Goal: Information Seeking & Learning: Learn about a topic

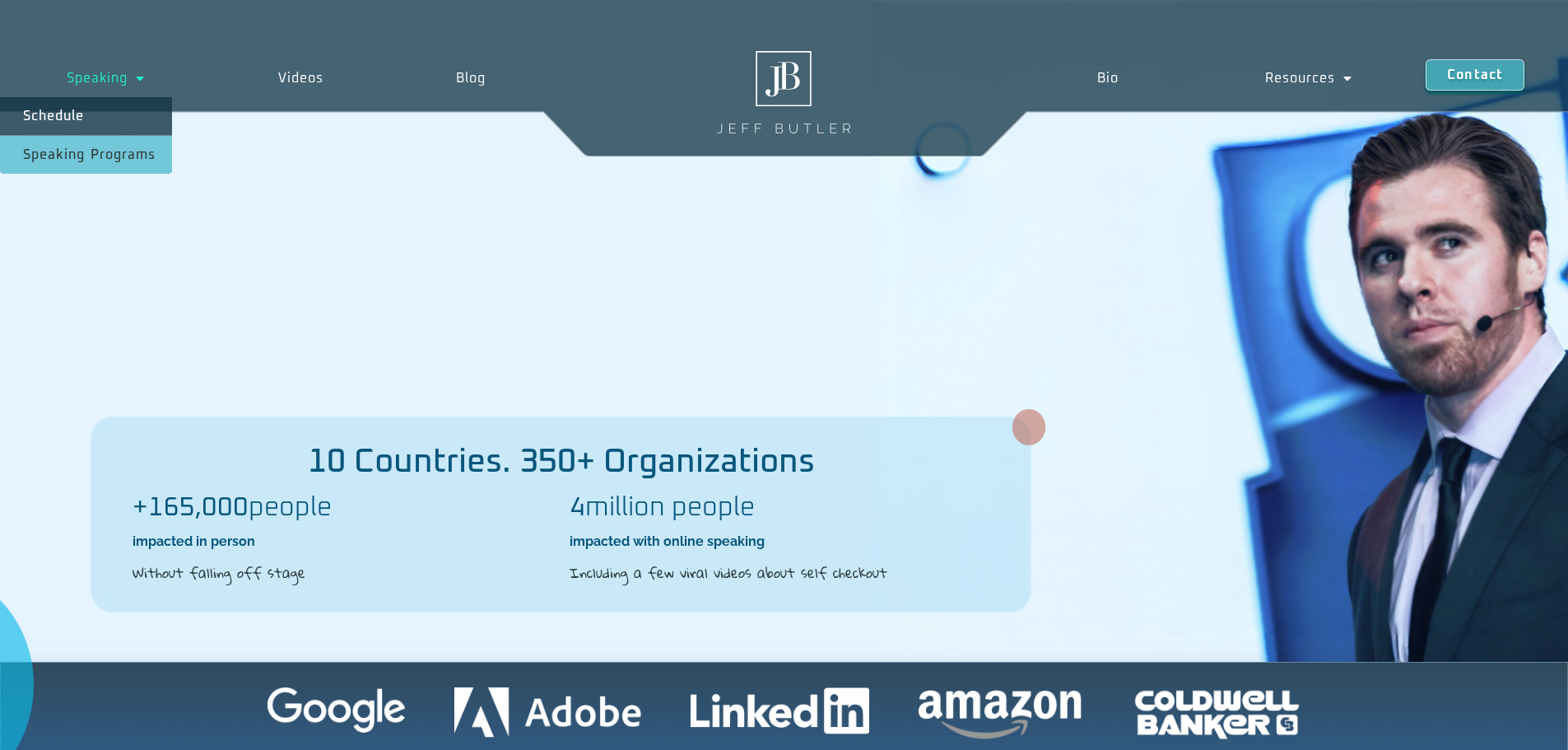
click at [124, 148] on link "Speaking Programs" at bounding box center [86, 155] width 172 height 38
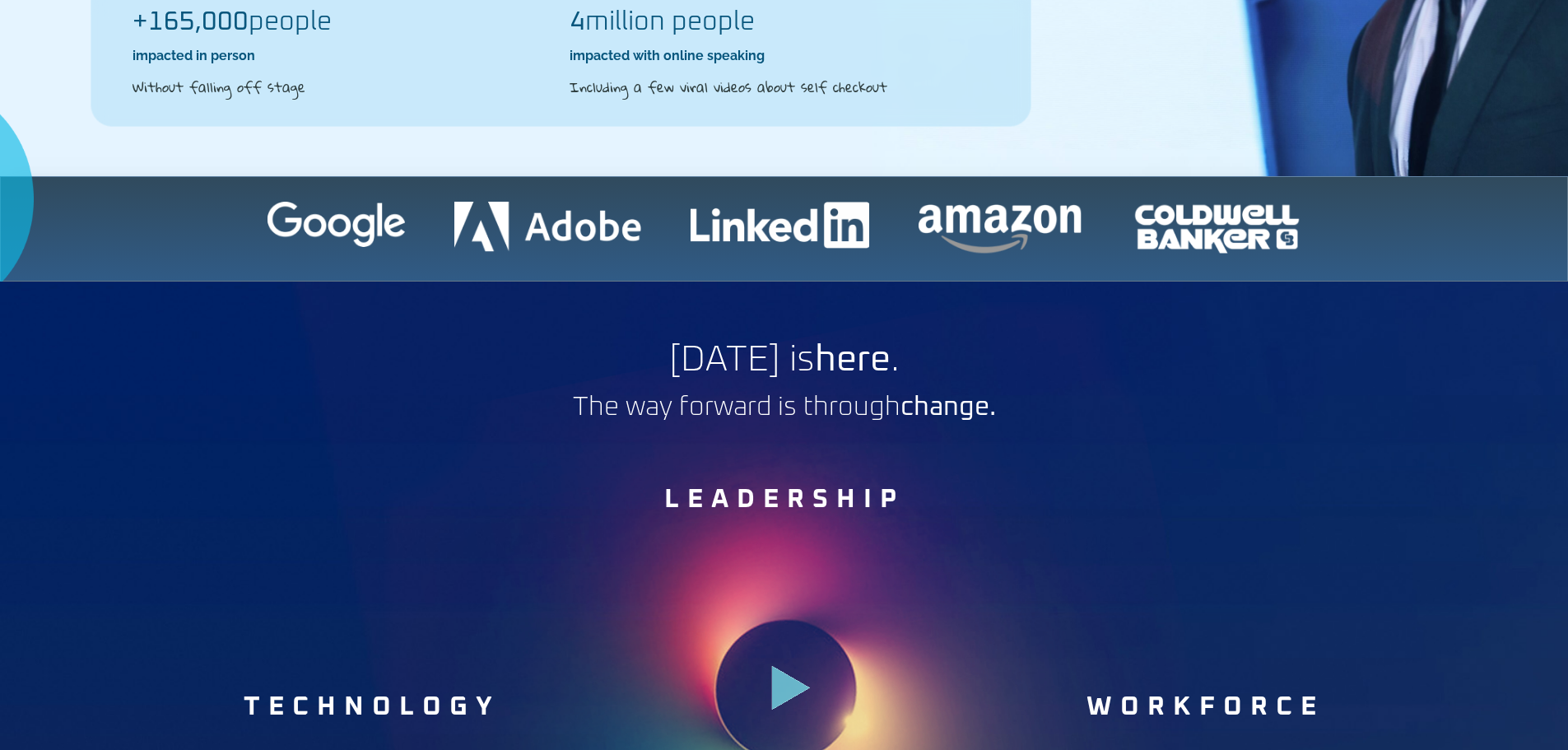
scroll to position [577, 0]
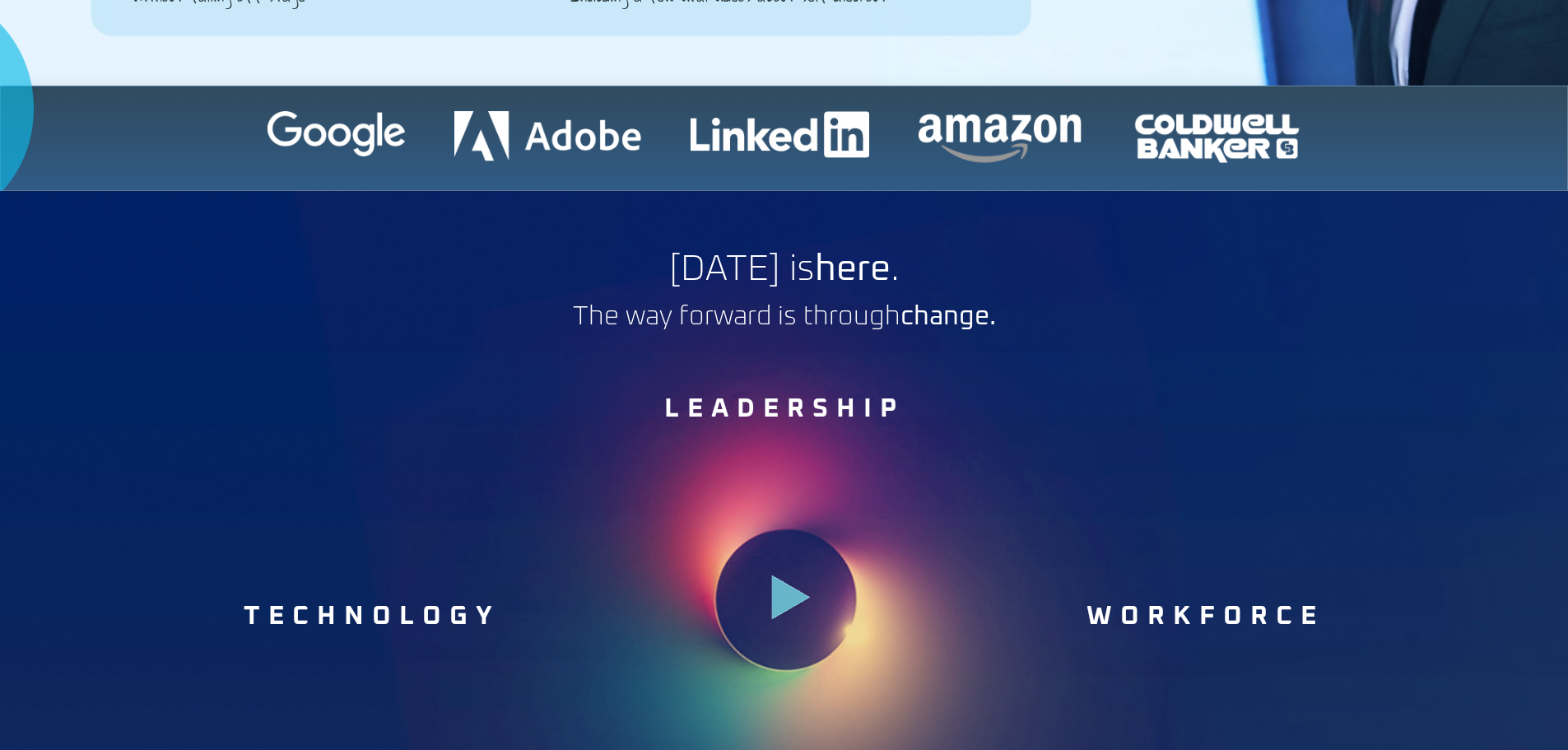
click at [821, 596] on div "TECHNOLOGY .st0{fill:#FFF;fill-opacity:.39}.st1{fill:#5ADCE8;fill-opacity:.6}.s…" at bounding box center [784, 599] width 1098 height 79
click at [790, 593] on icon at bounding box center [791, 598] width 39 height 45
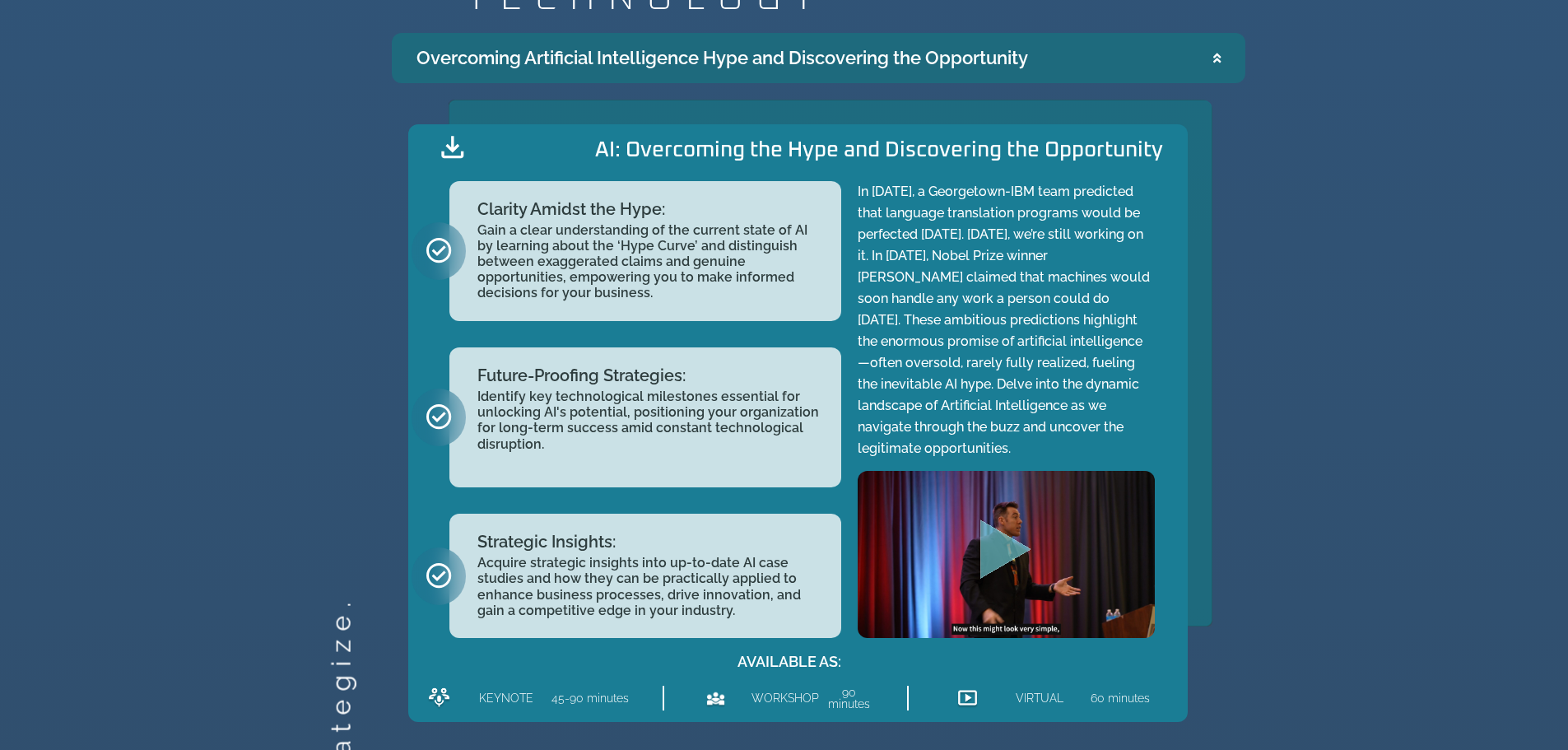
scroll to position [1894, 0]
